Goal: Task Accomplishment & Management: Complete application form

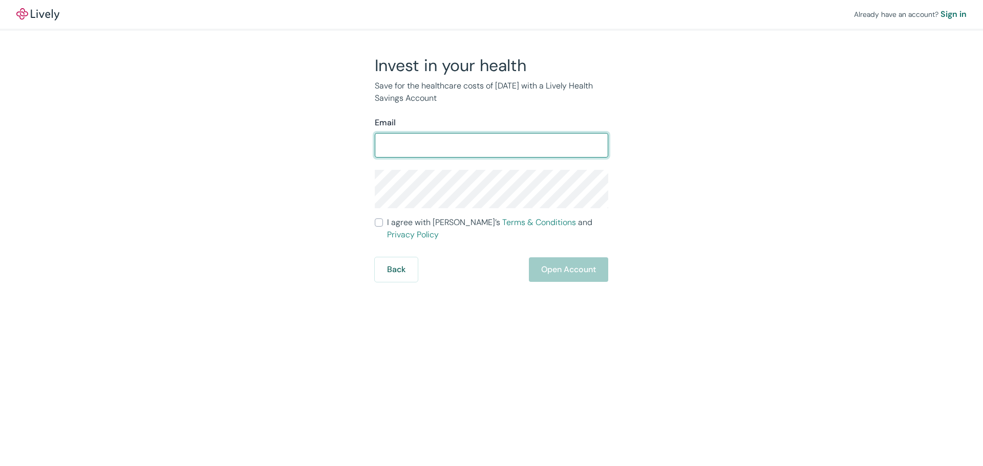
click at [423, 151] on input "Email" at bounding box center [491, 145] width 233 height 20
click at [462, 145] on input "[PERSON_NAME][EMAIL_ADDRESS][PERSON_NAME][DOMAIN_NAME]" at bounding box center [491, 145] width 233 height 20
click at [465, 146] on input "[PERSON_NAME][EMAIL_ADDRESS][PERSON_NAME][DOMAIN_NAME]" at bounding box center [491, 145] width 233 height 20
type input "[PERSON_NAME][EMAIL_ADDRESS][PERSON_NAME][DOMAIN_NAME]"
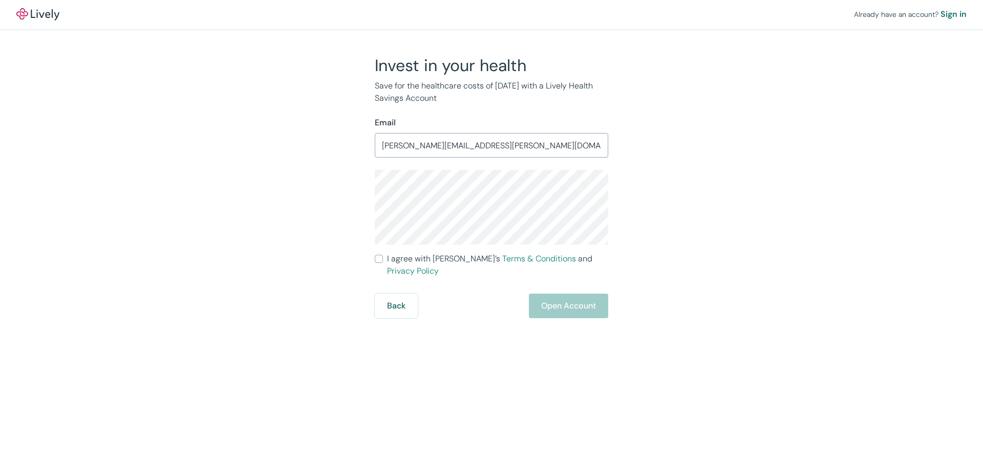
click at [378, 262] on input "I agree with Lively’s Terms & Conditions and Privacy Policy" at bounding box center [379, 259] width 8 height 8
checkbox input "true"
click at [553, 294] on button "Open Account" at bounding box center [568, 306] width 79 height 25
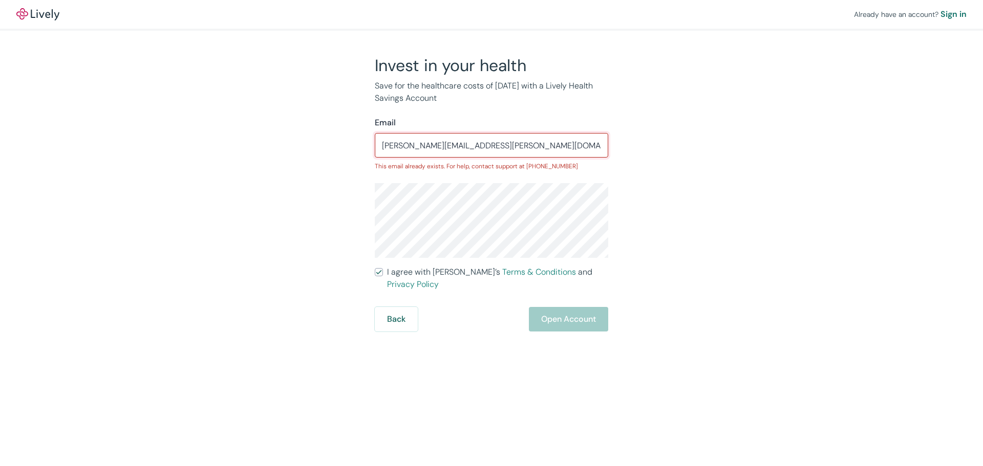
drag, startPoint x: 494, startPoint y: 147, endPoint x: 366, endPoint y: 147, distance: 128.0
click at [366, 147] on div "Invest in your health Save for the healthcare costs of [DATE] with a Lively Hea…" at bounding box center [486, 193] width 246 height 277
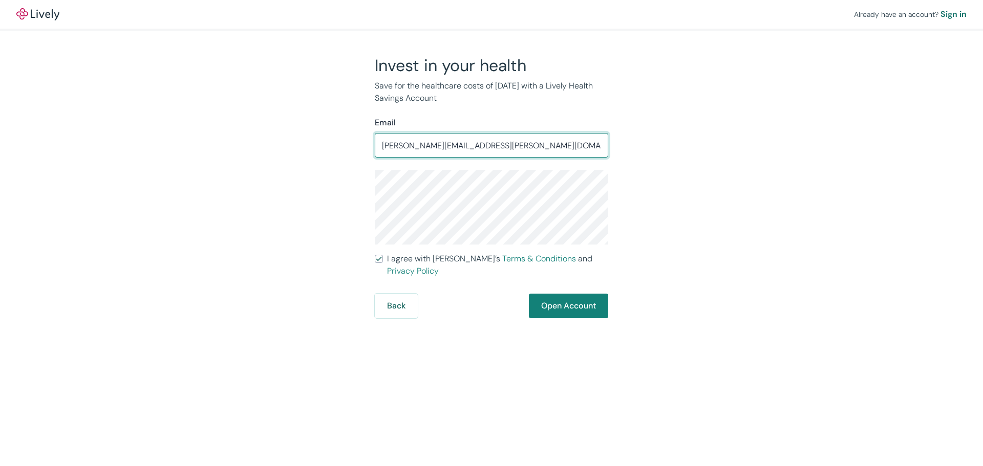
type input "[PERSON_NAME][EMAIL_ADDRESS][PERSON_NAME][DOMAIN_NAME]"
click at [553, 294] on button "Open Account" at bounding box center [568, 306] width 79 height 25
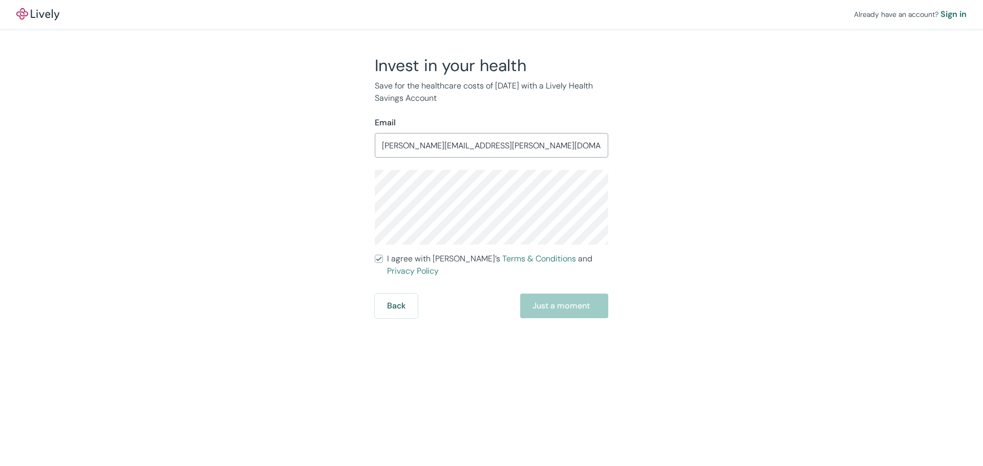
click at [549, 294] on div "Back Just a moment" at bounding box center [491, 306] width 233 height 25
click at [570, 296] on div "Back Just a moment" at bounding box center [491, 306] width 233 height 25
